Goal: Transaction & Acquisition: Purchase product/service

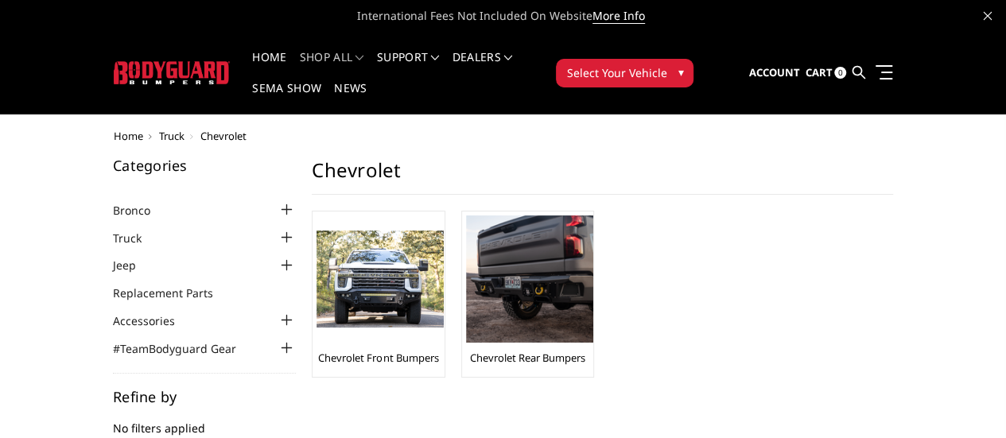
scroll to position [2, 0]
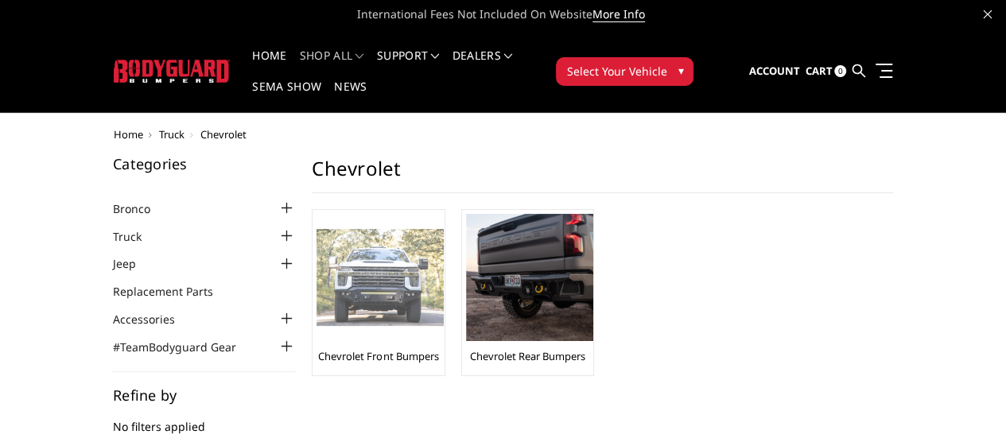
click at [317, 248] on img at bounding box center [380, 278] width 127 height 98
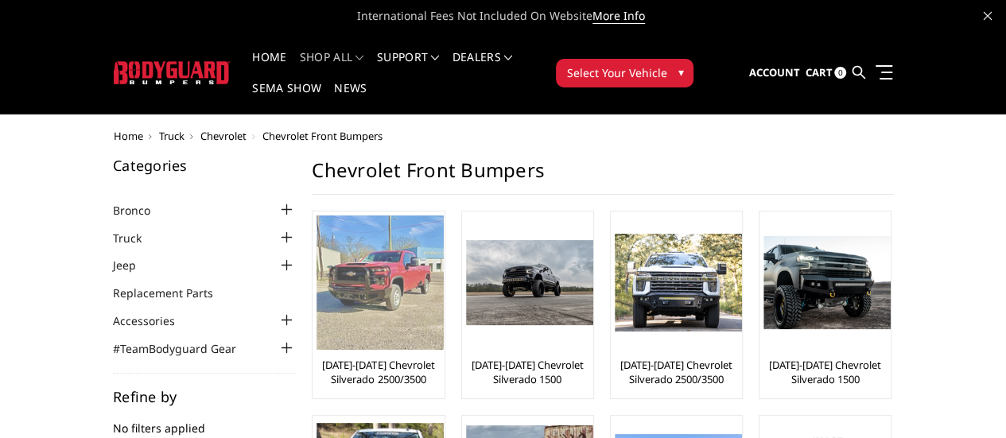
click at [317, 236] on img at bounding box center [380, 283] width 127 height 134
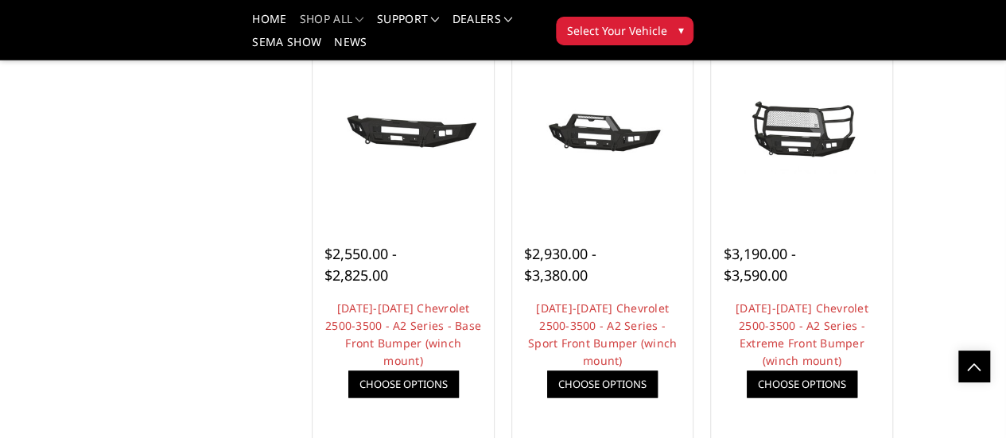
scroll to position [1020, 0]
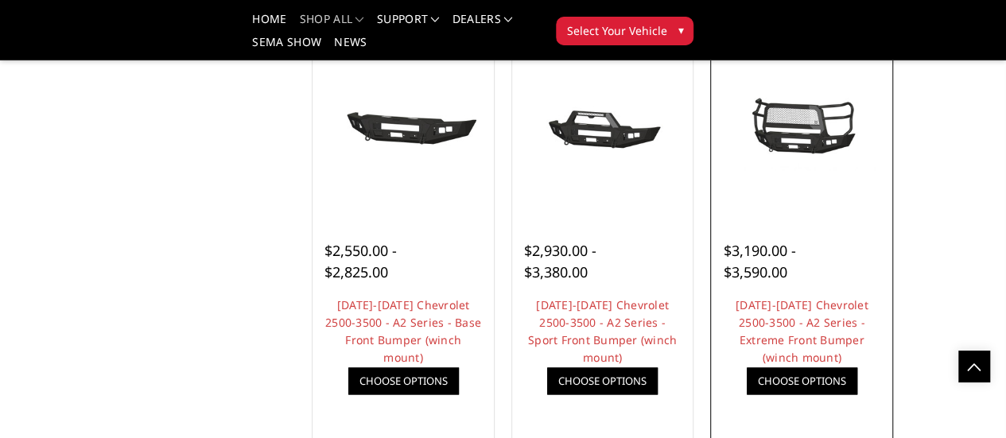
click at [863, 141] on img at bounding box center [801, 129] width 173 height 81
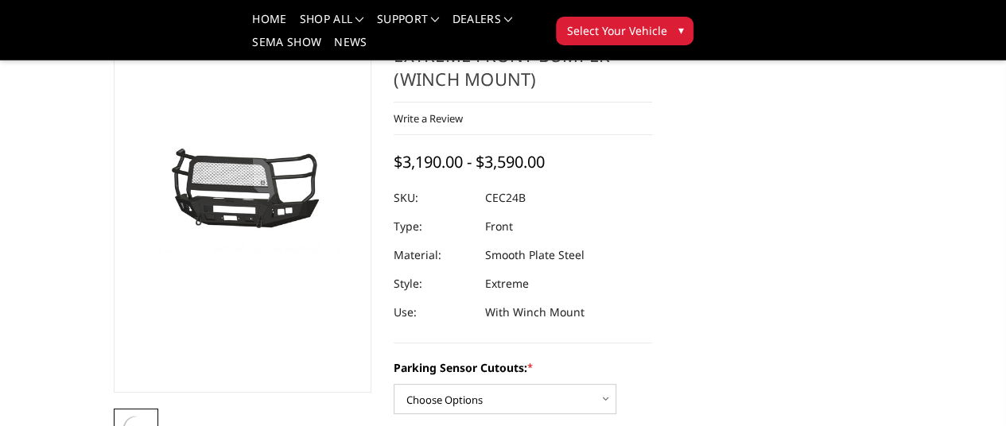
scroll to position [110, 0]
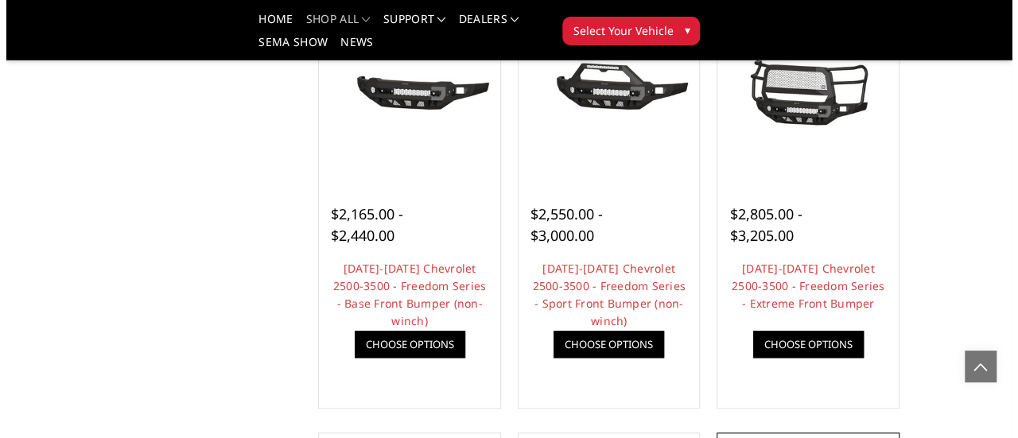
scroll to position [624, 0]
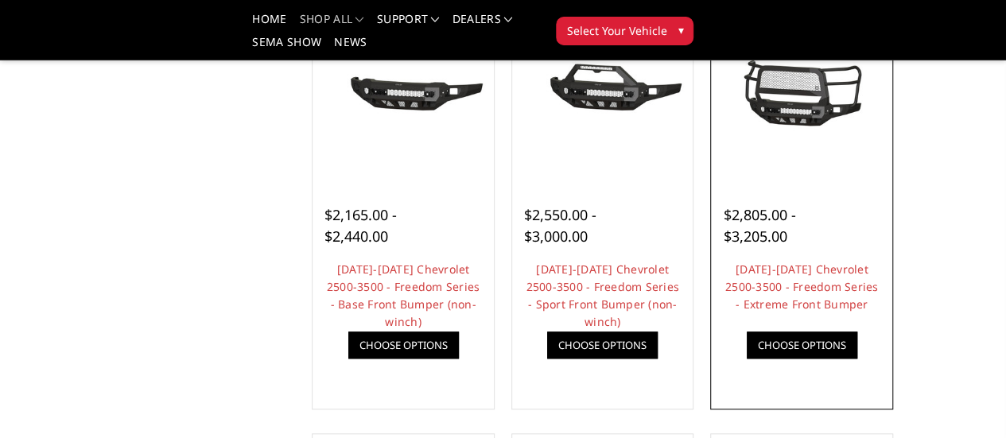
click at [0, 0] on link "Quick view" at bounding box center [0, 0] width 0 height 0
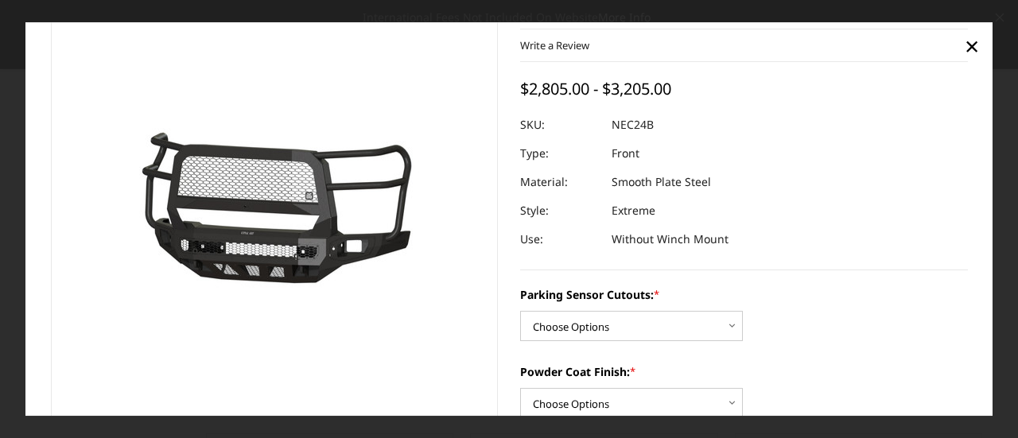
scroll to position [0, 0]
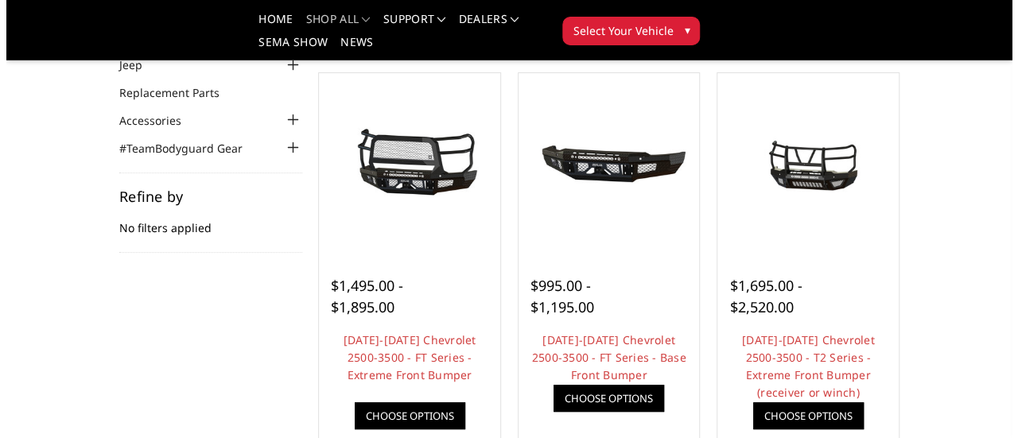
scroll to position [122, 0]
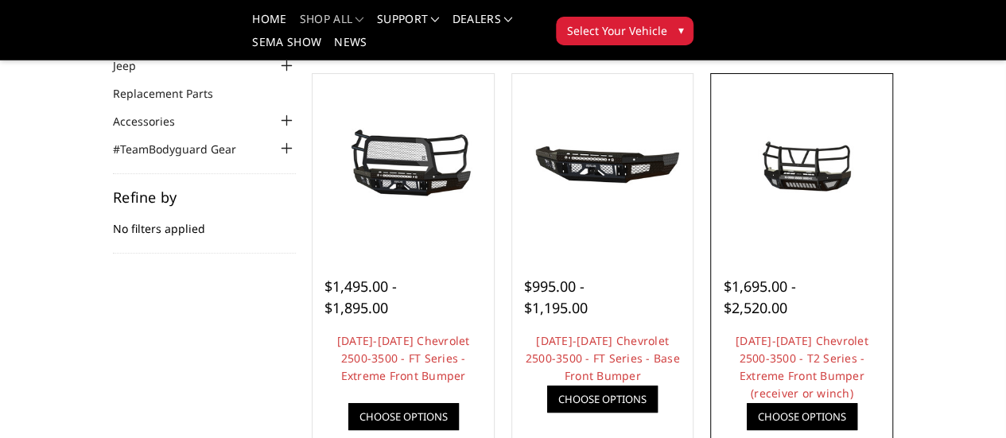
click at [0, 0] on link "Quick view" at bounding box center [0, 0] width 0 height 0
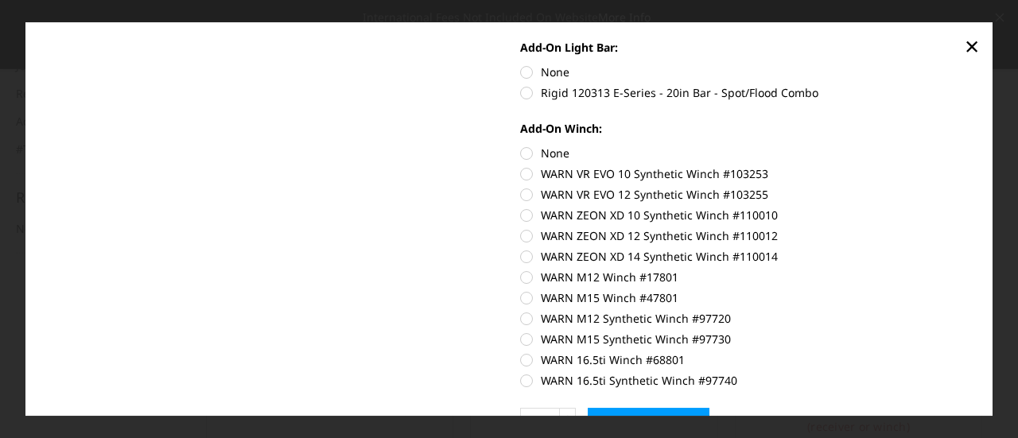
scroll to position [840, 0]
click at [524, 177] on label "WARN VR EVO 10 Synthetic Winch #103253" at bounding box center [744, 174] width 448 height 17
click at [968, 146] on input "WARN VR EVO 10 Synthetic Winch #103253" at bounding box center [968, 146] width 1 height 1
radio input "true"
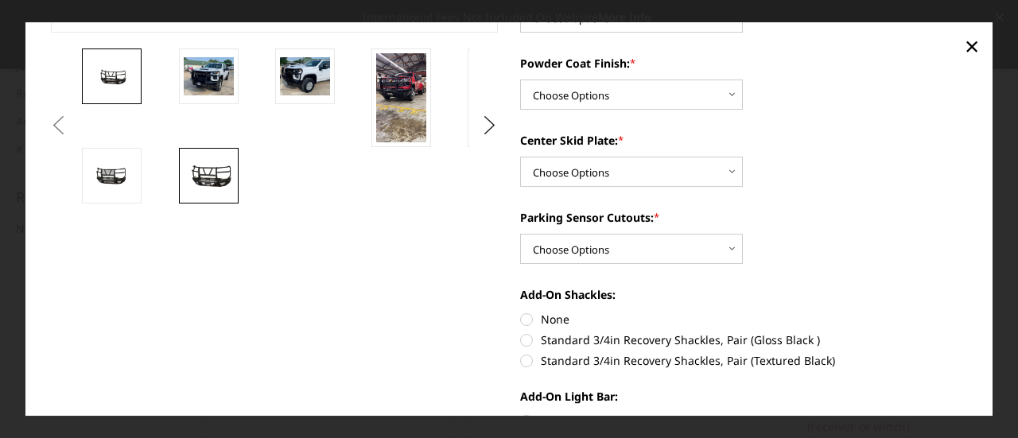
click at [226, 170] on img at bounding box center [209, 175] width 50 height 28
click at [413, 109] on img at bounding box center [401, 97] width 50 height 89
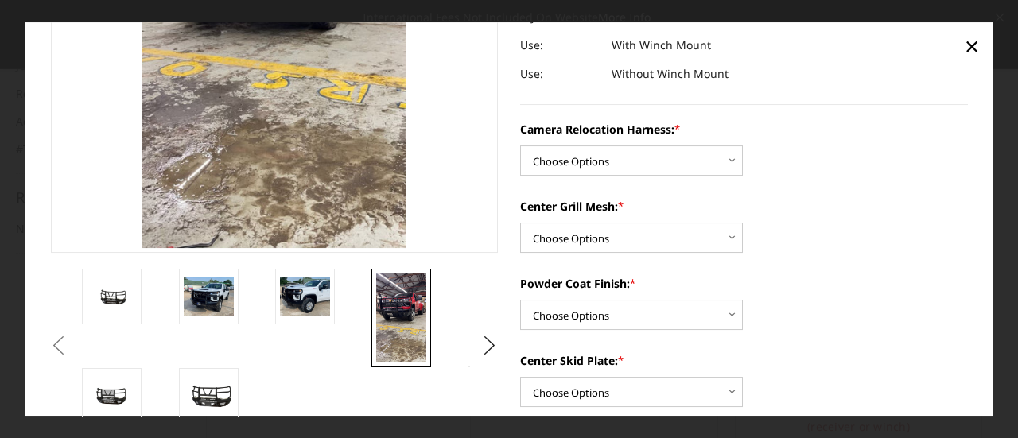
scroll to position [278, 0]
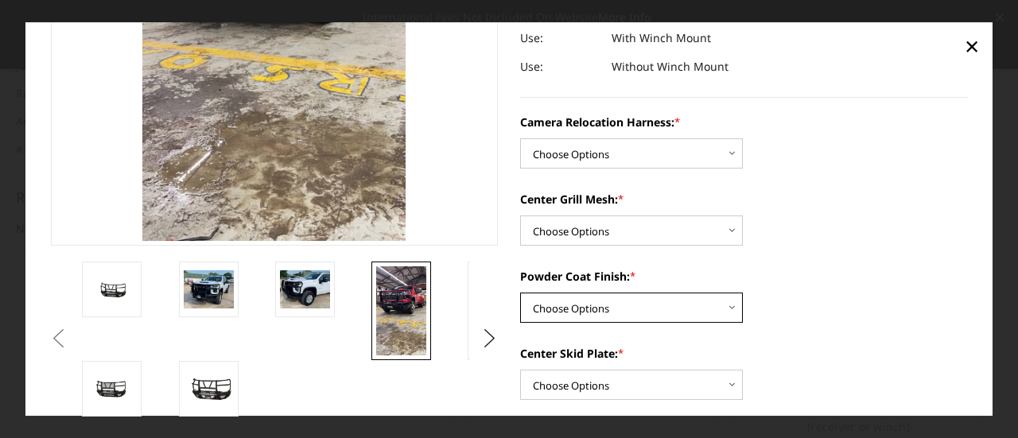
click at [726, 303] on select "Choose Options Textured Black Powder Coat Gloss Black Powder Coat Bare Metal" at bounding box center [631, 308] width 223 height 30
select select "3728"
click at [520, 293] on select "Choose Options Textured Black Powder Coat Gloss Black Powder Coat Bare Metal" at bounding box center [631, 308] width 223 height 30
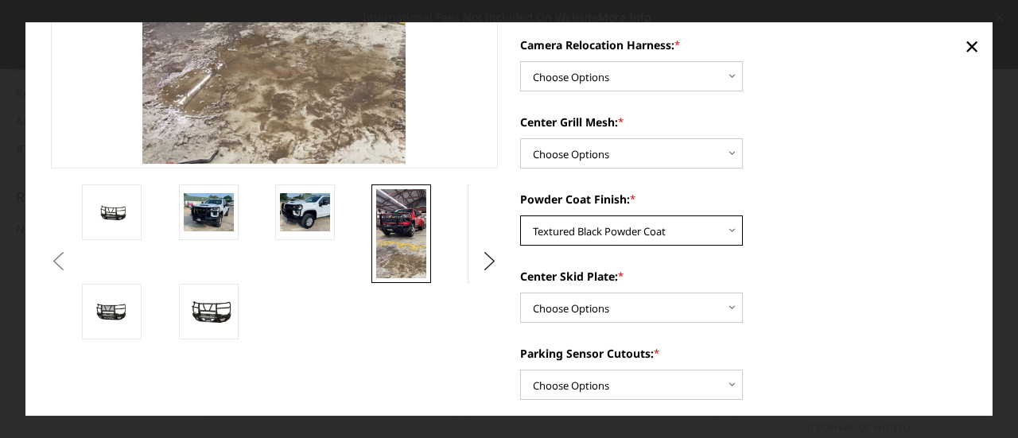
scroll to position [356, 0]
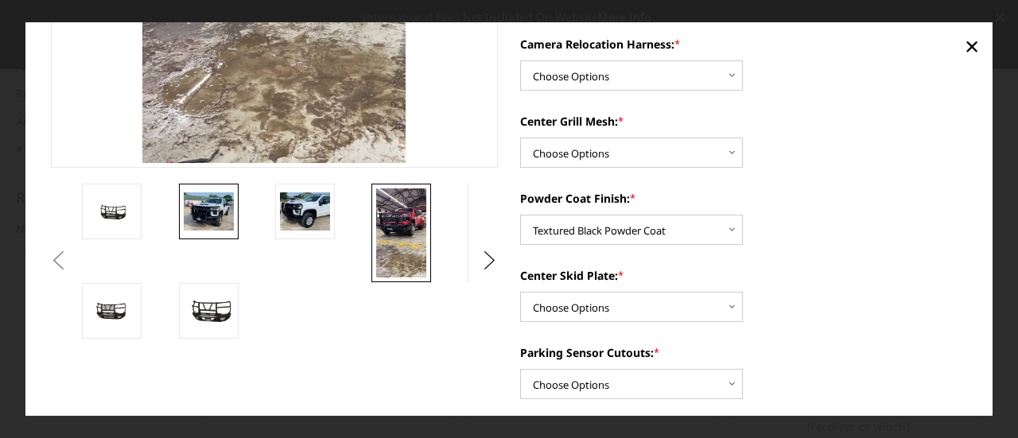
click at [212, 199] on img at bounding box center [209, 210] width 50 height 37
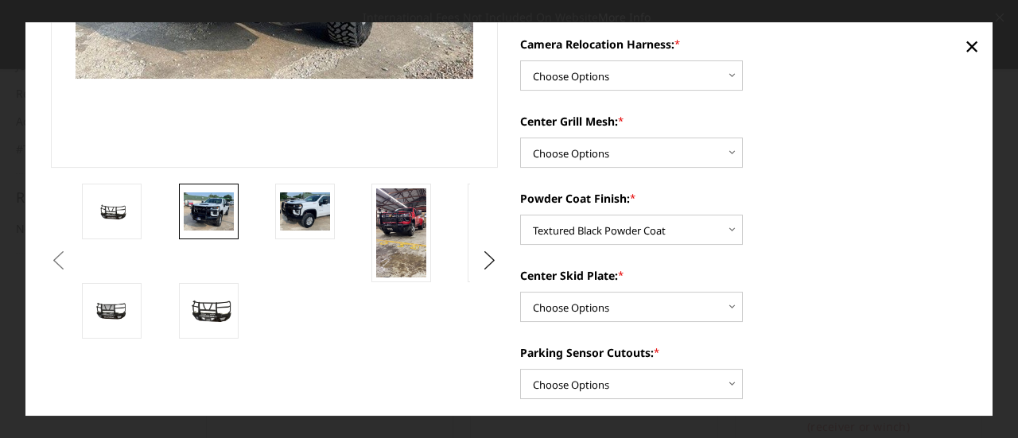
scroll to position [441, 0]
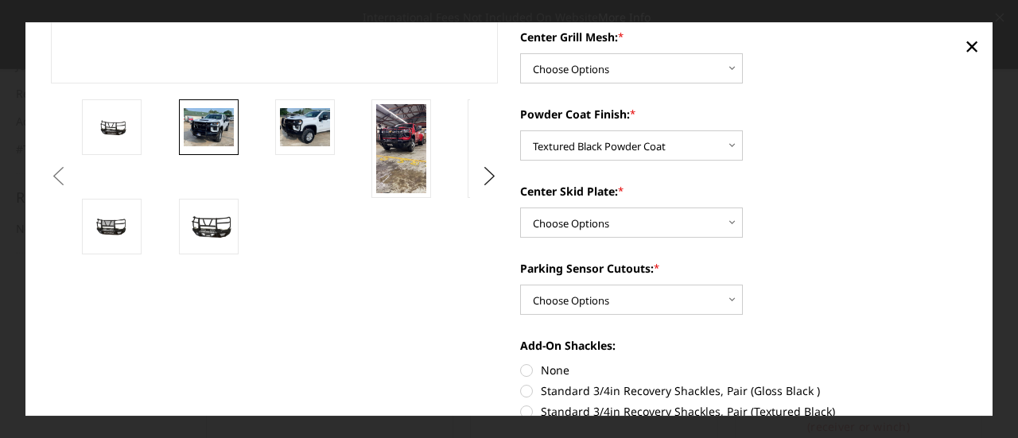
click at [193, 119] on img at bounding box center [209, 126] width 50 height 37
click at [204, 129] on img at bounding box center [209, 126] width 50 height 37
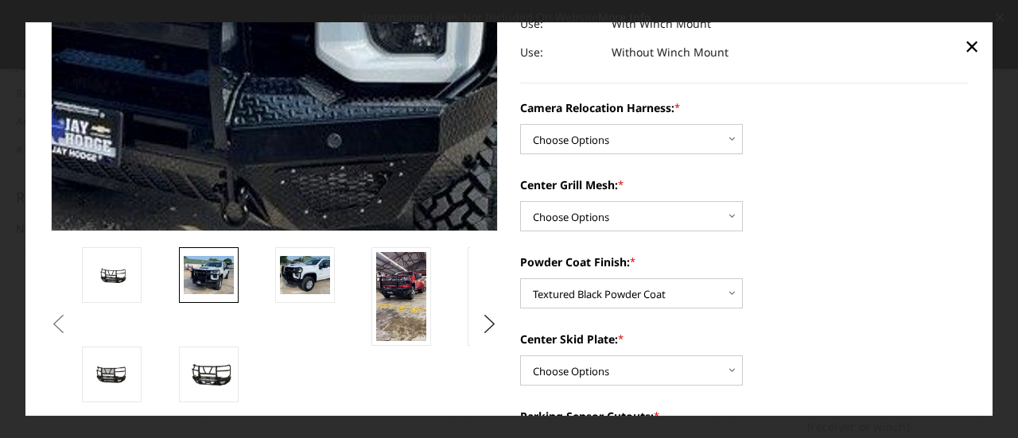
scroll to position [296, 0]
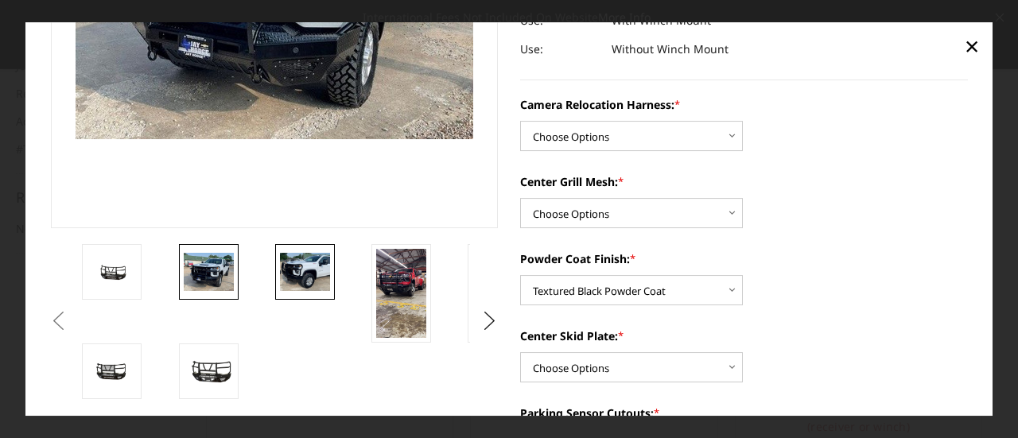
click at [302, 263] on img at bounding box center [305, 271] width 50 height 37
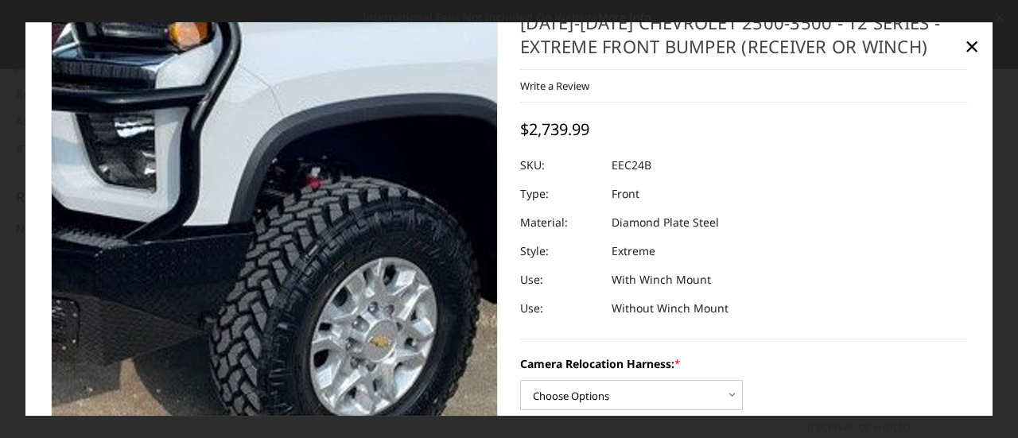
scroll to position [30, 0]
